Goal: Communication & Community: Share content

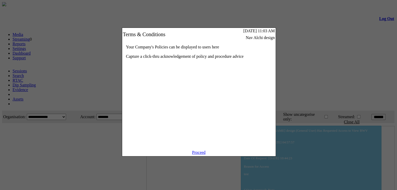
click at [195, 155] on link "Proceed" at bounding box center [199, 153] width 14 height 4
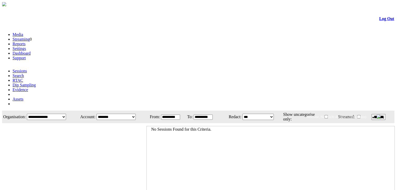
click at [28, 88] on link "Evidence" at bounding box center [21, 90] width 16 height 4
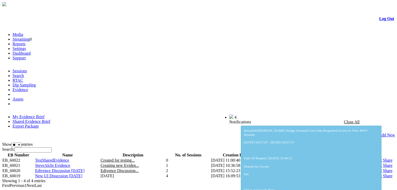
click at [383, 169] on link "Share" at bounding box center [387, 171] width 9 height 4
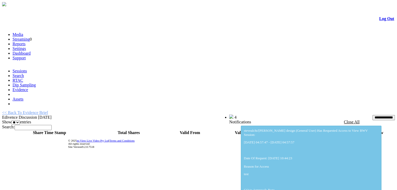
click at [45, 115] on span "Edivence Discussion [DATE]" at bounding box center [26, 117] width 49 height 4
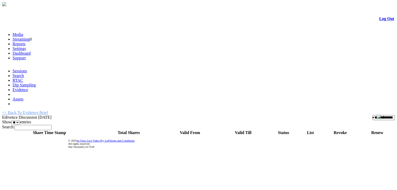
click at [41, 111] on link "<< Back To Evidence Brief" at bounding box center [25, 113] width 46 height 4
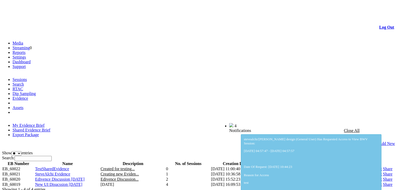
click at [50, 128] on link "Shared Evidence Brief" at bounding box center [32, 130] width 38 height 4
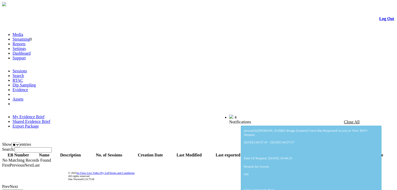
click at [36, 115] on link "My Evidence Brief" at bounding box center [29, 117] width 32 height 4
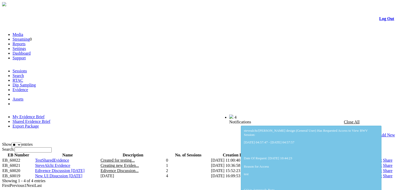
click at [383, 174] on link "Share" at bounding box center [387, 176] width 9 height 4
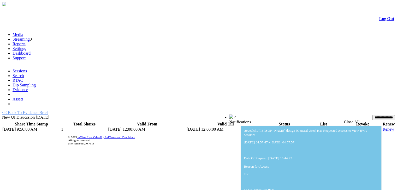
click at [376, 115] on input "**********" at bounding box center [383, 117] width 22 height 5
